Goal: Task Accomplishment & Management: Use online tool/utility

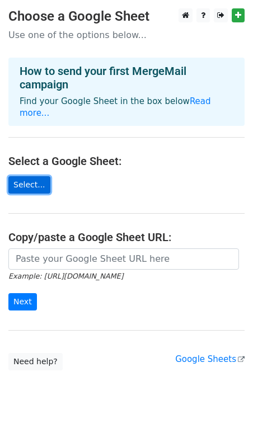
click at [36, 176] on link "Select..." at bounding box center [29, 184] width 42 height 17
click at [36, 177] on link "Select..." at bounding box center [29, 184] width 42 height 17
click at [27, 181] on link "Select..." at bounding box center [29, 184] width 42 height 17
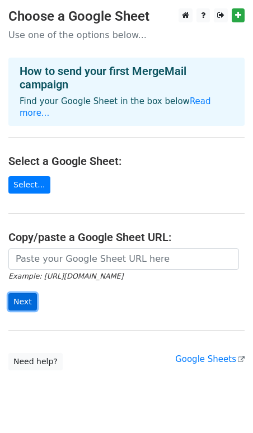
click at [25, 293] on input "Next" at bounding box center [22, 301] width 29 height 17
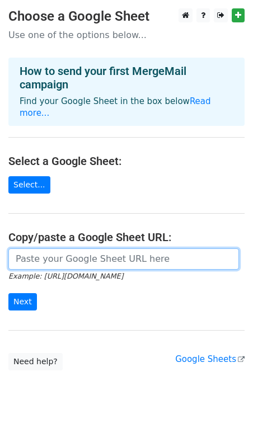
paste input "https://docs.google.com/spreadsheets/d/1eKZL8-_Bqogwgq3QAlSZ4LS5qmV6CQkw/edit?g…"
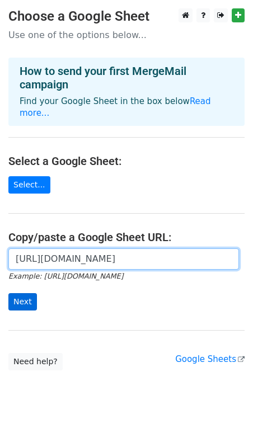
type input "https://docs.google.com/spreadsheets/d/1eKZL8-_Bqogwgq3QAlSZ4LS5qmV6CQkw/edit?g…"
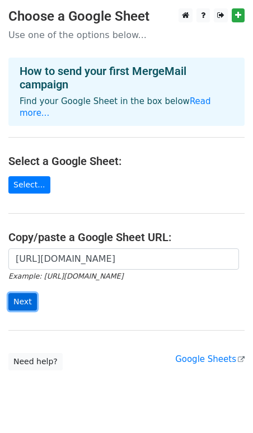
click at [22, 293] on input "Next" at bounding box center [22, 301] width 29 height 17
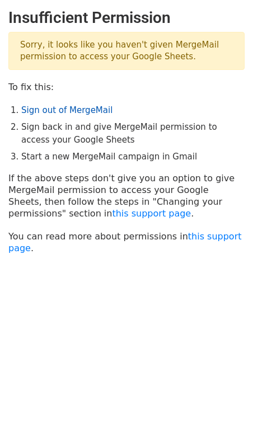
click at [53, 112] on link "Sign out of MergeMail" at bounding box center [66, 110] width 91 height 10
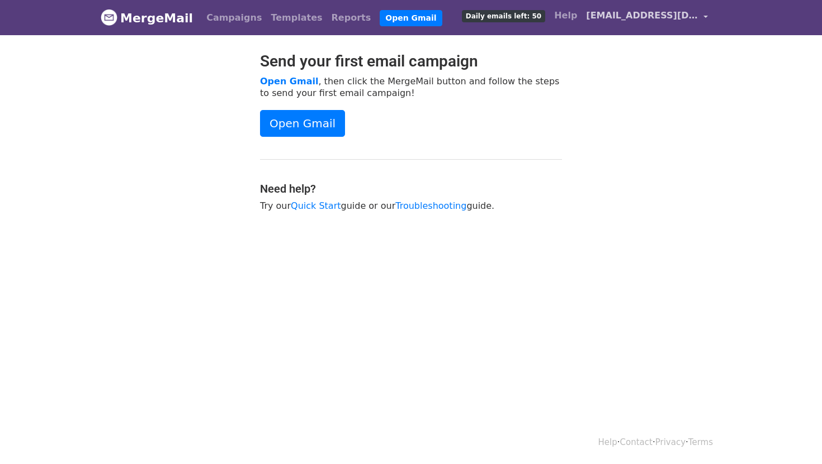
click at [634, 15] on span "[EMAIL_ADDRESS][DOMAIN_NAME]" at bounding box center [642, 15] width 112 height 13
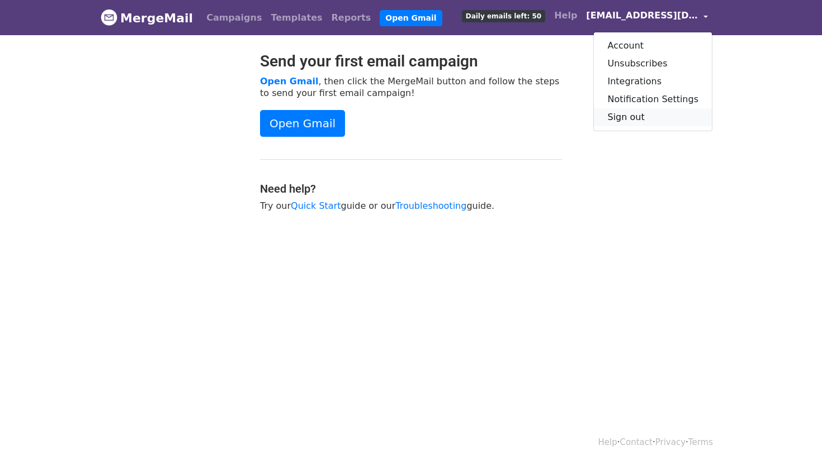
click at [611, 113] on link "Sign out" at bounding box center [653, 117] width 118 height 18
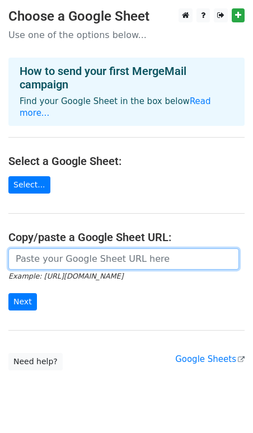
click at [50, 255] on input "url" at bounding box center [123, 258] width 230 height 21
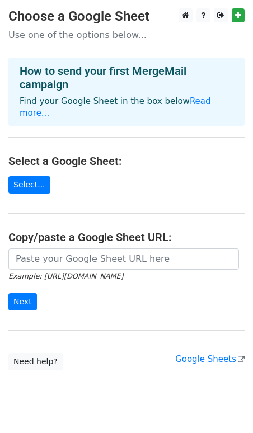
click at [116, 281] on form "Example: https://docs.google.com/spreadsheets/d/abc/edit Next" at bounding box center [126, 279] width 236 height 63
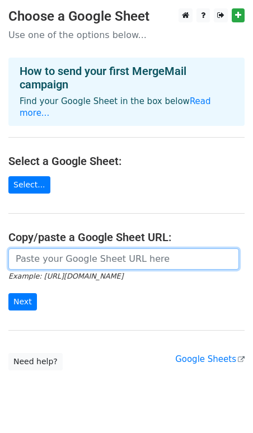
click at [95, 251] on input "url" at bounding box center [123, 258] width 230 height 21
type input "https://docs.google.com/spreadsheets/d/1eKZL8-_Bqogwgq3QAlSZ4LS5qmV6CQkw/edit?g…"
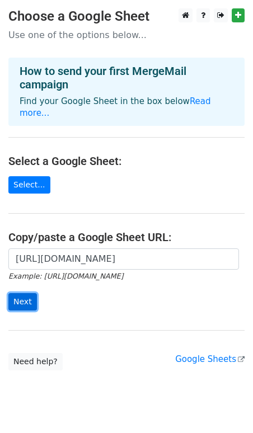
click at [30, 293] on input "Next" at bounding box center [22, 301] width 29 height 17
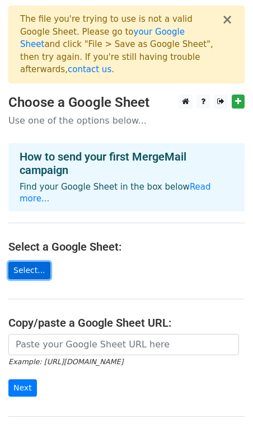
click at [31, 262] on link "Select..." at bounding box center [29, 270] width 42 height 17
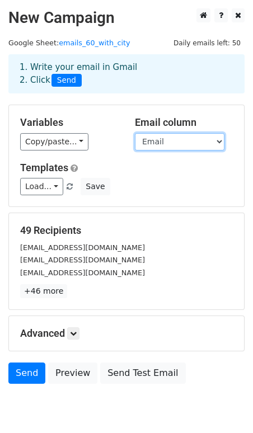
click at [154, 143] on select "Empresa Nicho Email Fuente Ciudad/Provincia" at bounding box center [179, 141] width 89 height 17
click at [135, 133] on select "Empresa Nicho Email Fuente Ciudad/Provincia" at bounding box center [179, 141] width 89 height 17
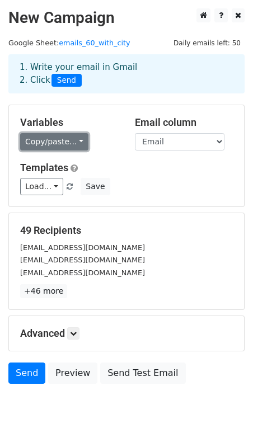
click at [65, 145] on link "Copy/paste..." at bounding box center [54, 141] width 68 height 17
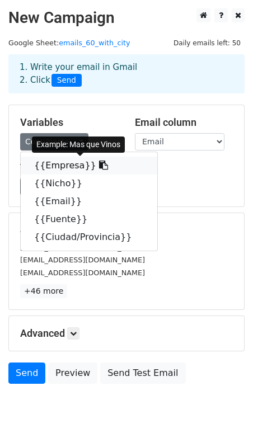
click at [68, 163] on link "{{Empresa}}" at bounding box center [89, 165] width 136 height 18
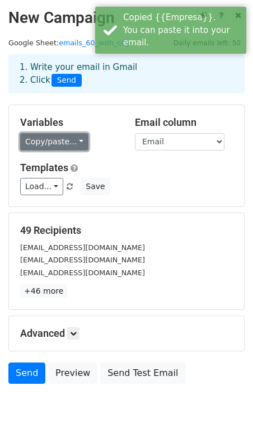
click at [63, 145] on link "Copy/paste..." at bounding box center [54, 141] width 68 height 17
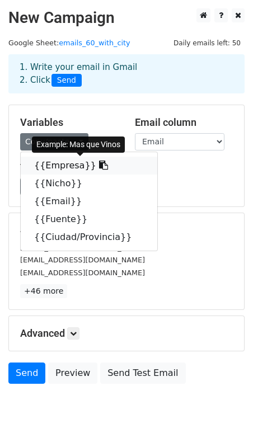
click at [65, 159] on link "{{Empresa}}" at bounding box center [89, 165] width 136 height 18
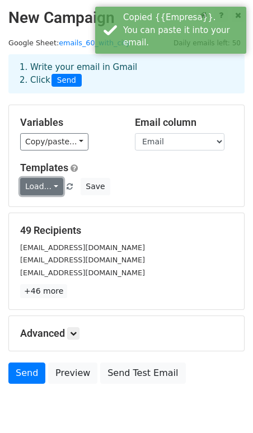
click at [54, 182] on link "Load..." at bounding box center [41, 186] width 43 height 17
click at [84, 174] on div "Templates Load... No templates saved Save" at bounding box center [126, 179] width 229 height 34
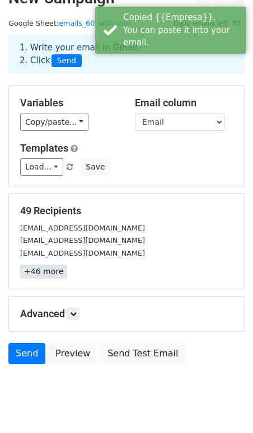
scroll to position [22, 0]
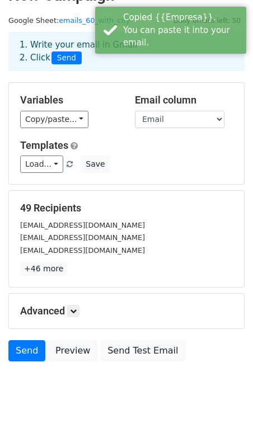
click at [71, 319] on div "Advanced Tracking Track Opens UTM Codes Track Clicks Filters Only include sprea…" at bounding box center [126, 310] width 235 height 35
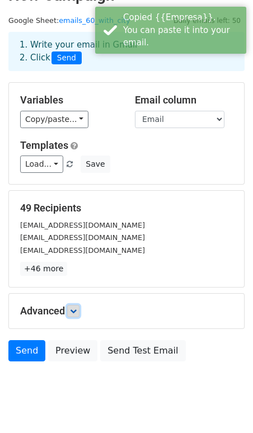
click at [71, 310] on link at bounding box center [73, 311] width 12 height 12
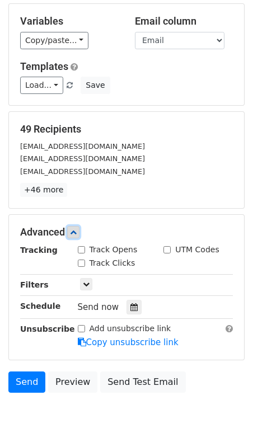
scroll to position [111, 0]
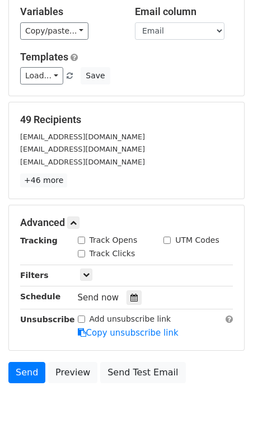
click at [81, 243] on input "Track Opens" at bounding box center [81, 239] width 7 height 7
checkbox input "true"
click at [81, 251] on input "Track Clicks" at bounding box center [81, 253] width 7 height 7
checkbox input "true"
click at [74, 226] on link at bounding box center [73, 222] width 12 height 12
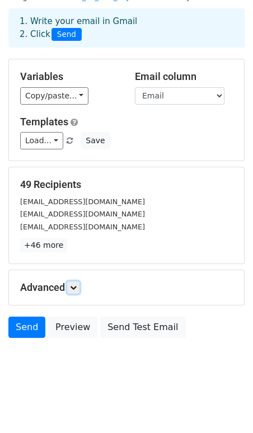
scroll to position [46, 0]
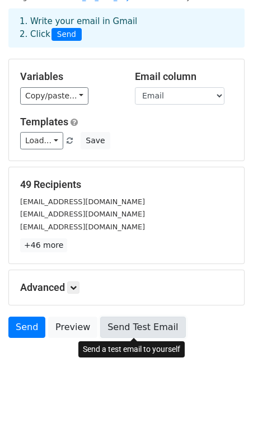
click at [141, 319] on link "Send Test Email" at bounding box center [142, 326] width 85 height 21
click at [113, 329] on link "Send Test Email" at bounding box center [142, 326] width 85 height 21
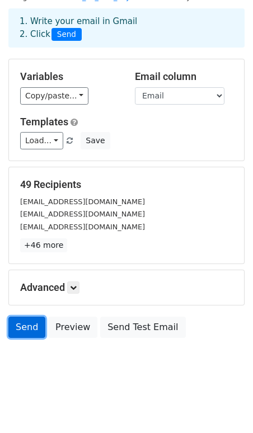
click at [31, 319] on link "Send" at bounding box center [26, 326] width 37 height 21
click at [27, 323] on link "Send" at bounding box center [26, 326] width 37 height 21
click at [54, 208] on div "info@restauranteandurina.es" at bounding box center [126, 213] width 229 height 13
click at [54, 204] on small "masquevinos1@gmail.com" at bounding box center [82, 201] width 125 height 8
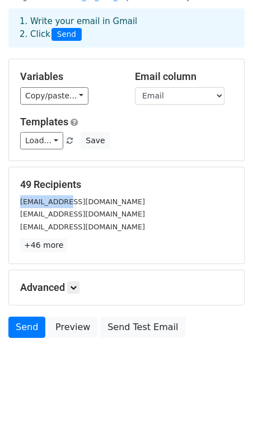
click at [54, 204] on small "masquevinos1@gmail.com" at bounding box center [82, 201] width 125 height 8
copy div "masquevinos1@gmail.com"
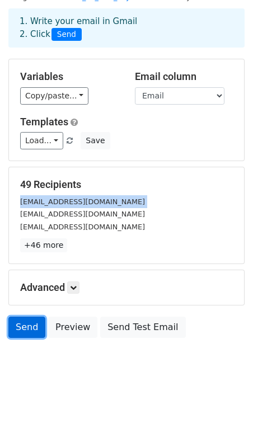
click at [20, 329] on link "Send" at bounding box center [26, 326] width 37 height 21
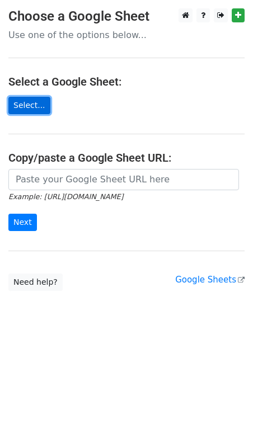
click at [35, 109] on link "Select..." at bounding box center [29, 105] width 42 height 17
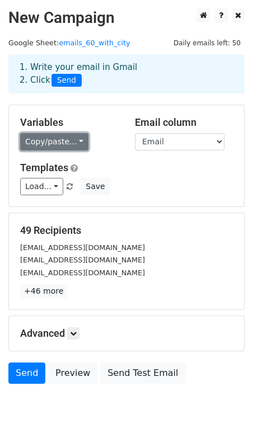
click at [73, 145] on link "Copy/paste..." at bounding box center [54, 141] width 68 height 17
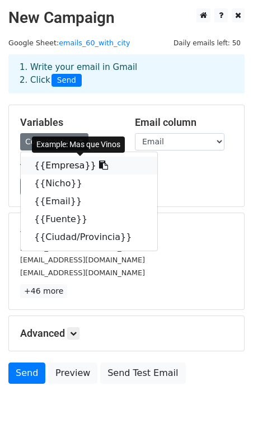
click at [67, 168] on link "{{Empresa}}" at bounding box center [89, 165] width 136 height 18
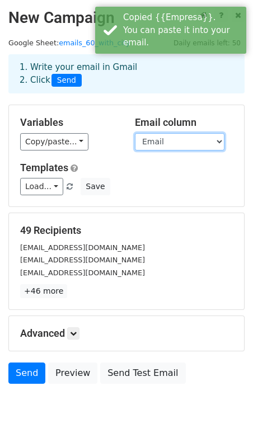
click at [159, 145] on select "Empresa Nicho Email Fuente Ciudad/Provincia" at bounding box center [179, 141] width 89 height 17
click at [135, 133] on select "Empresa Nicho Email Fuente Ciudad/Provincia" at bounding box center [179, 141] width 89 height 17
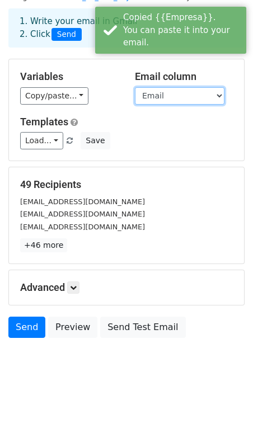
scroll to position [45, 0]
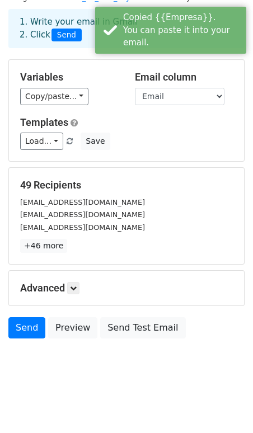
click at [69, 295] on div "Advanced Tracking Track Opens UTM Codes Track Clicks Filters Only include sprea…" at bounding box center [126, 287] width 235 height 35
click at [73, 289] on icon at bounding box center [73, 287] width 7 height 7
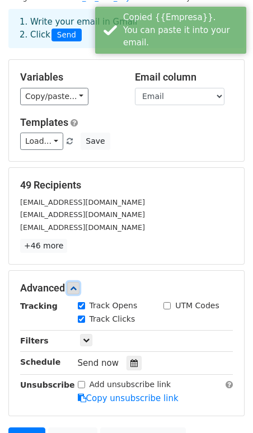
click at [74, 290] on icon at bounding box center [73, 287] width 7 height 7
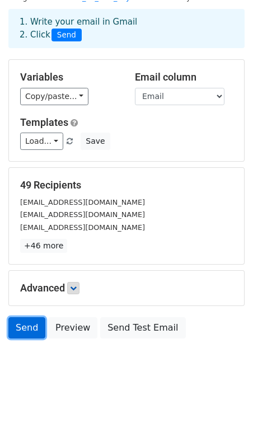
click at [33, 330] on link "Send" at bounding box center [26, 327] width 37 height 21
